Goal: Task Accomplishment & Management: Manage account settings

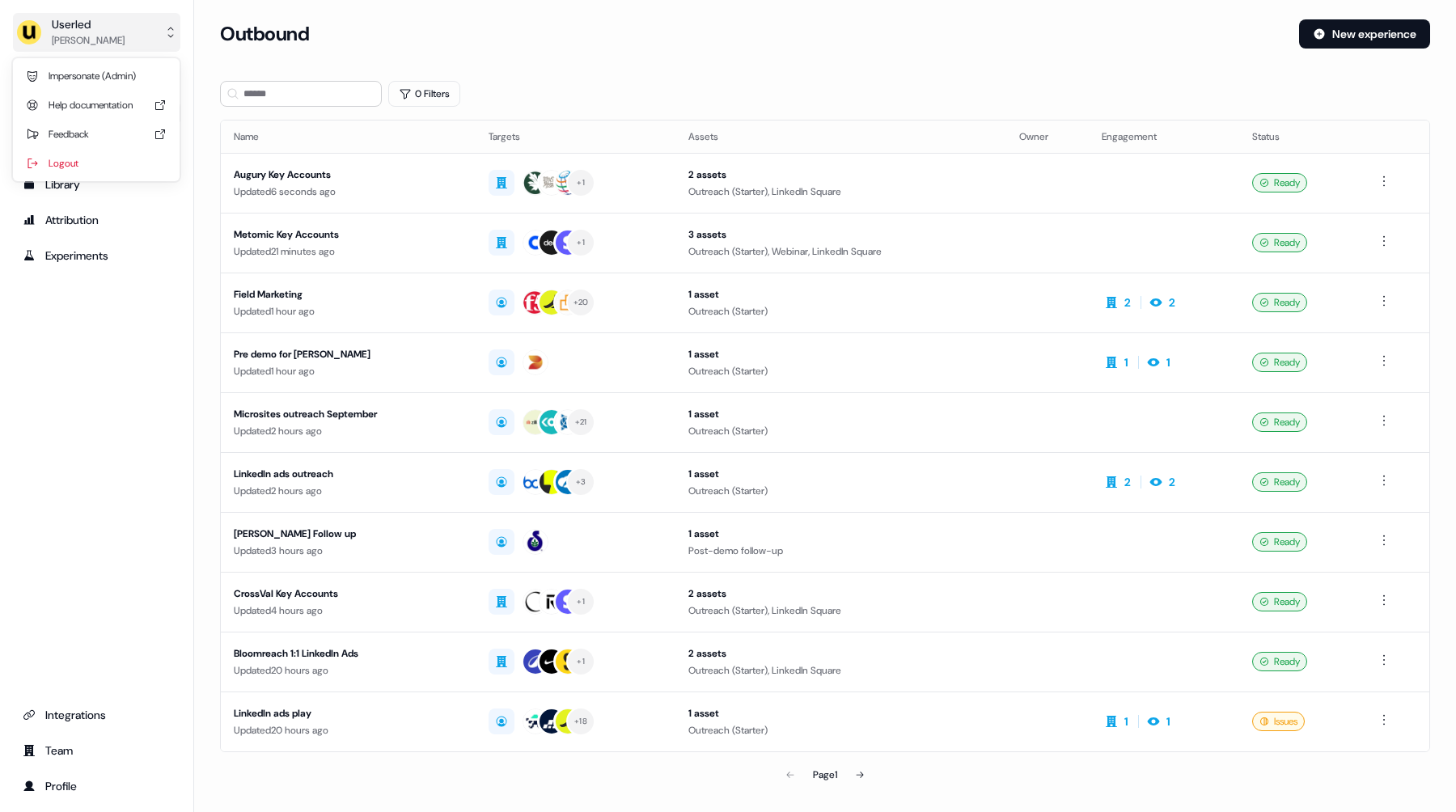
click at [73, 37] on div "Oliver Grogan" at bounding box center [88, 40] width 73 height 16
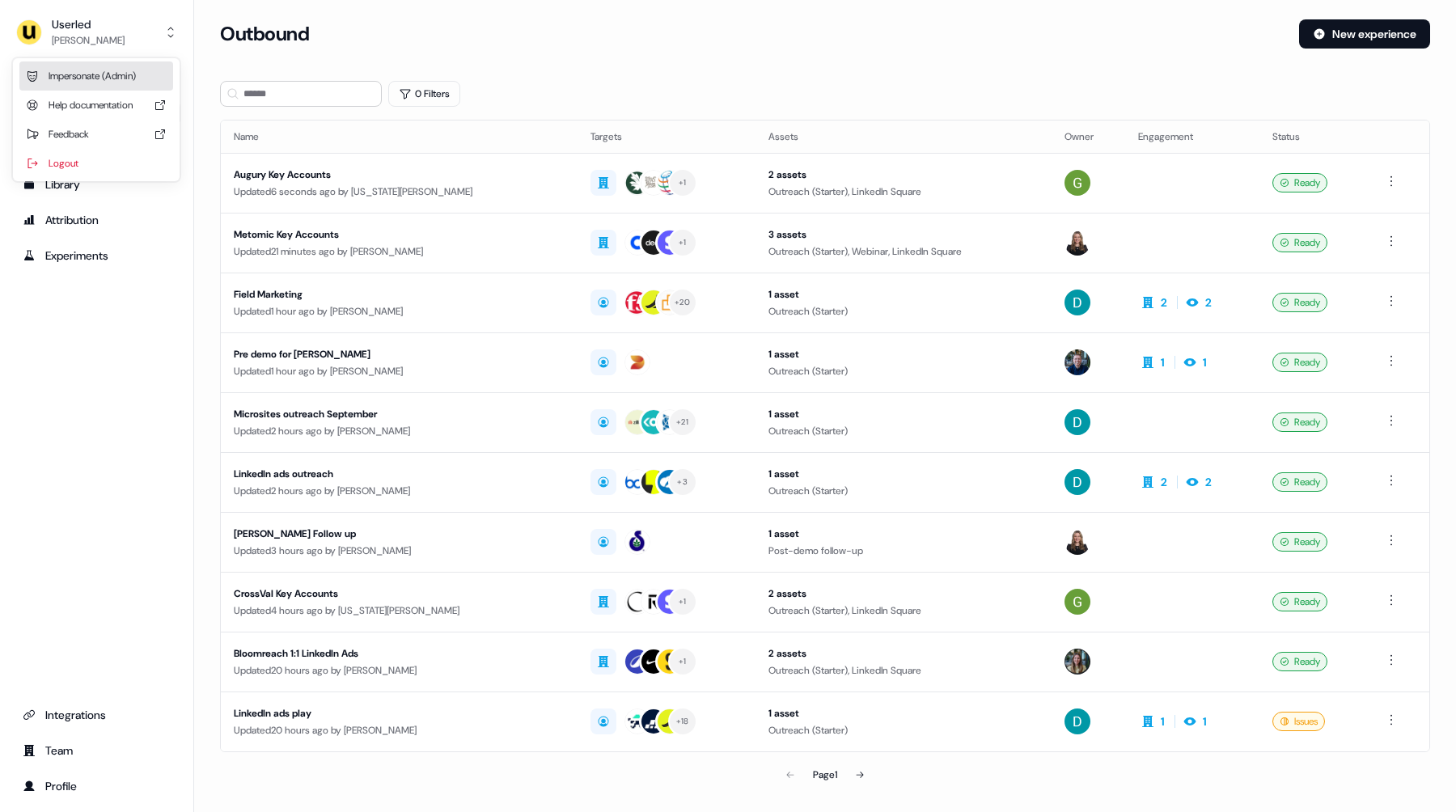
click at [88, 81] on div "Impersonate (Admin)" at bounding box center [96, 76] width 153 height 29
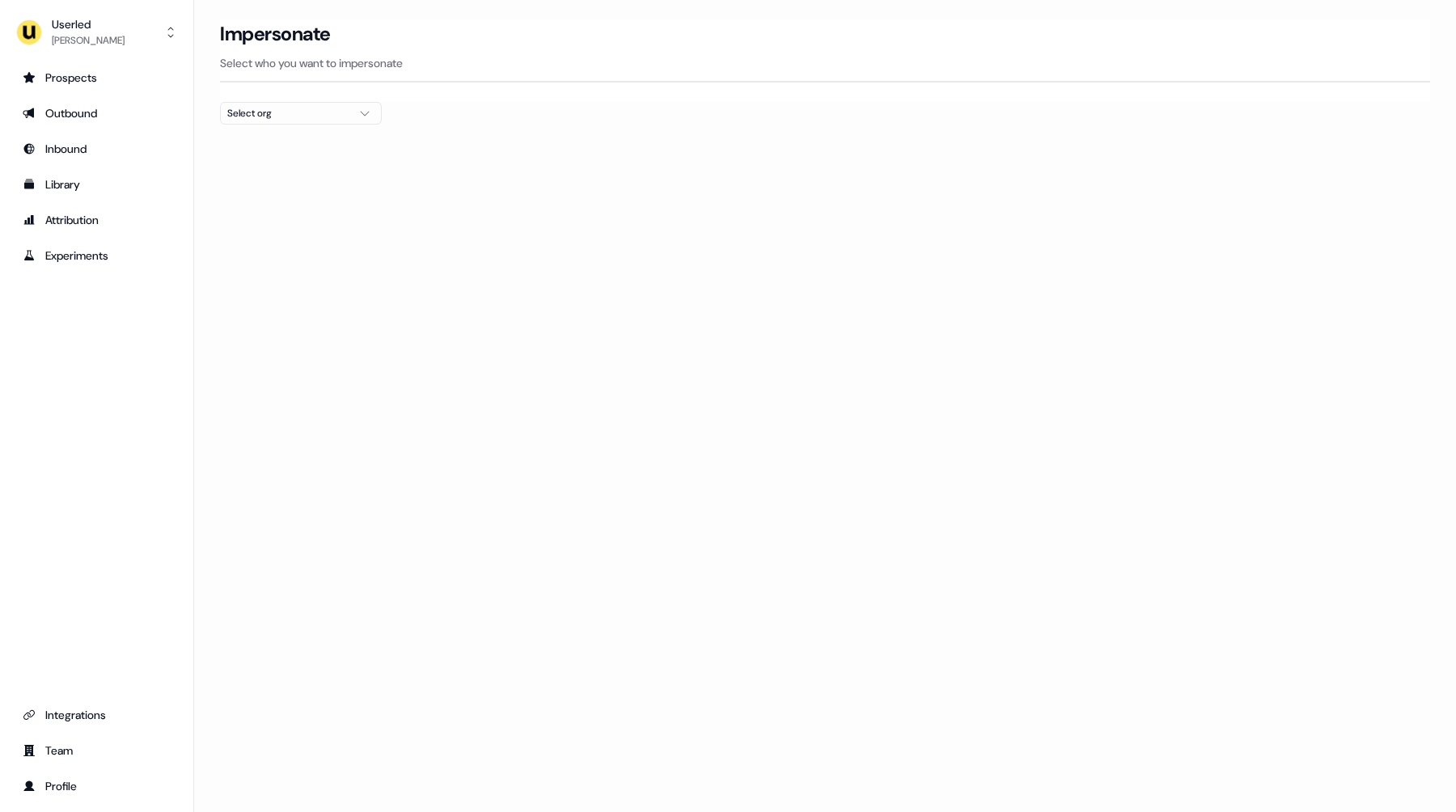
click at [250, 121] on button "Select org" at bounding box center [300, 112] width 161 height 22
type input "****"
click at [263, 182] on div "Maki People" at bounding box center [301, 171] width 160 height 26
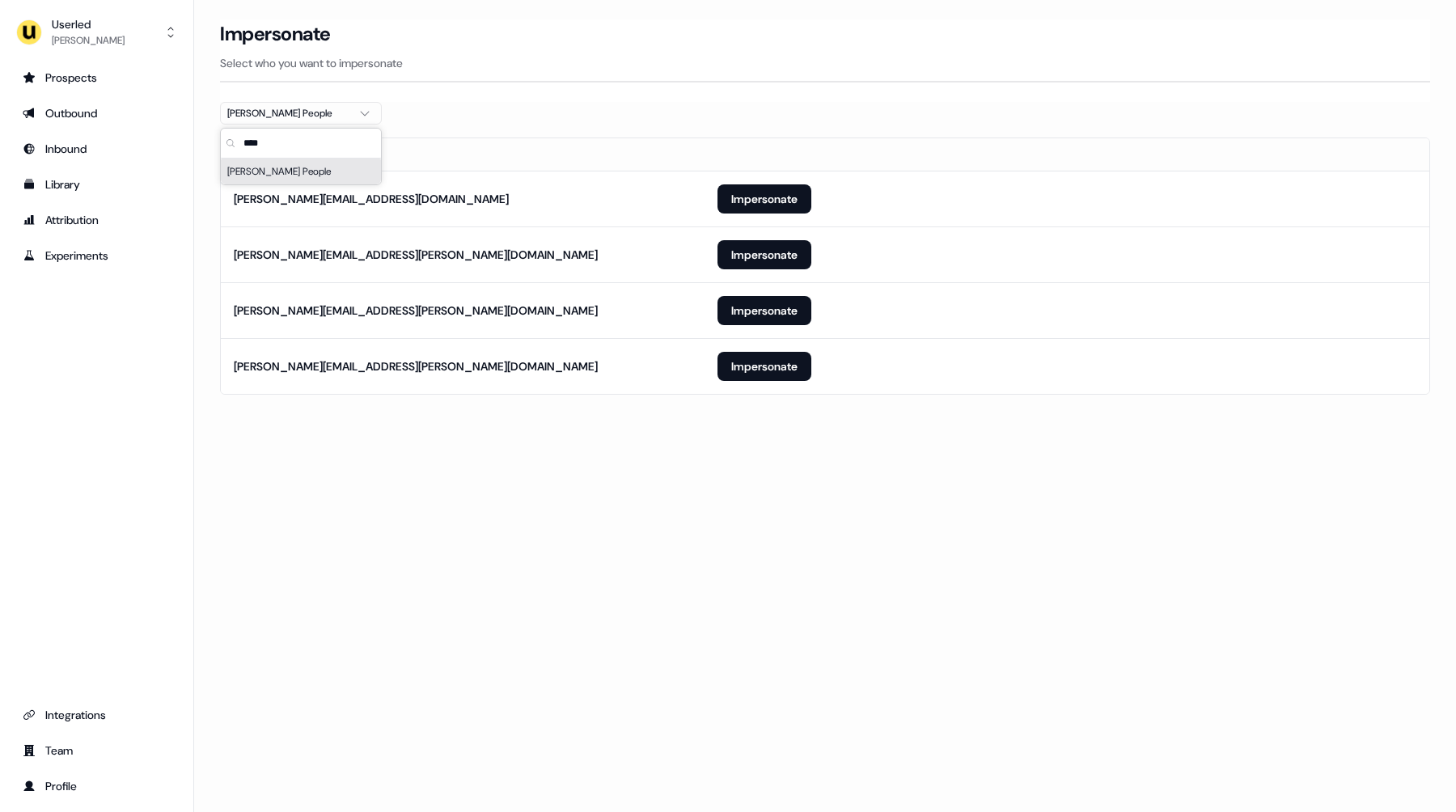
click at [522, 451] on div "Loading... Impersonate Select who you want to impersonate Maki People Email mar…" at bounding box center [825, 406] width 1262 height 812
click at [733, 369] on button "Impersonate" at bounding box center [764, 366] width 94 height 29
